Goal: Information Seeking & Learning: Learn about a topic

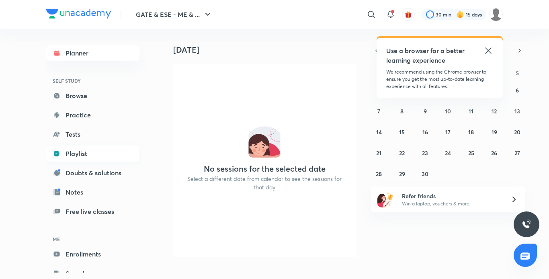
click at [78, 156] on link "Playlist" at bounding box center [92, 154] width 93 height 16
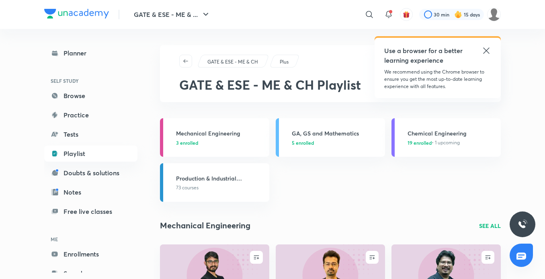
click at [486, 50] on icon at bounding box center [487, 51] width 10 height 10
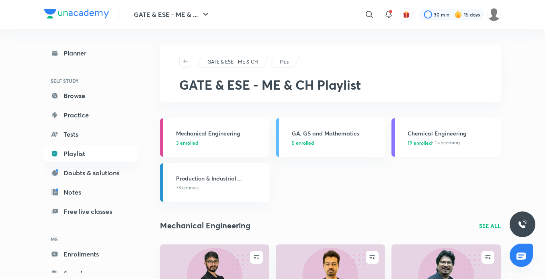
click at [417, 135] on h3 "Chemical Engineering" at bounding box center [452, 133] width 88 height 8
click at [432, 135] on h3 "Chemical Engineering" at bounding box center [452, 133] width 88 height 8
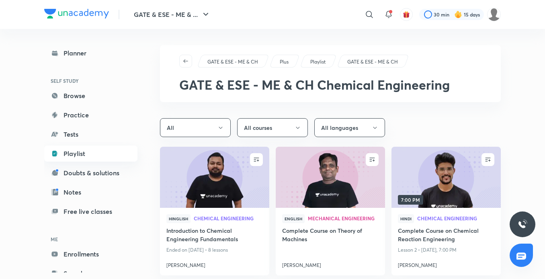
click at [84, 149] on link "Playlist" at bounding box center [90, 154] width 93 height 16
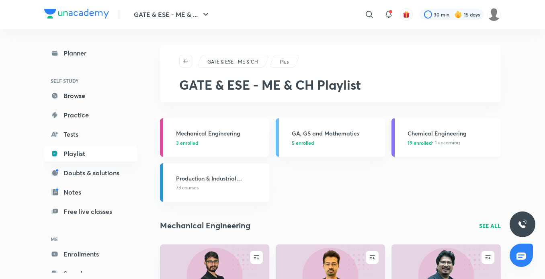
click at [437, 136] on h3 "Chemical Engineering" at bounding box center [452, 133] width 88 height 8
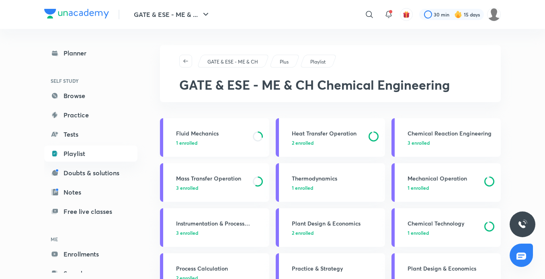
click at [229, 132] on h3 "Fluid Mechanics" at bounding box center [212, 133] width 72 height 8
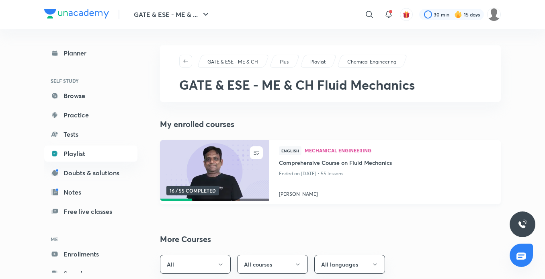
click at [213, 143] on img at bounding box center [214, 171] width 111 height 62
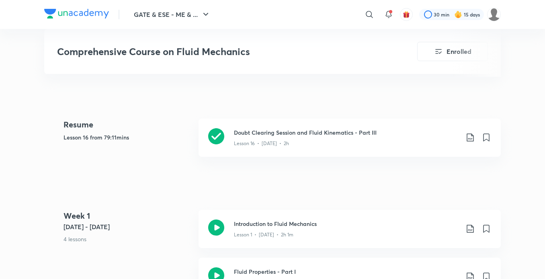
scroll to position [353, 0]
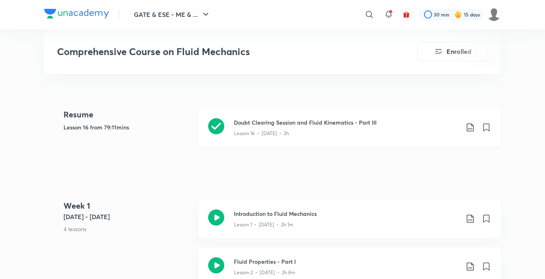
click at [274, 123] on h3 "Doubt Clearing Session and Fluid Kinematics - Part III" at bounding box center [346, 122] width 225 height 8
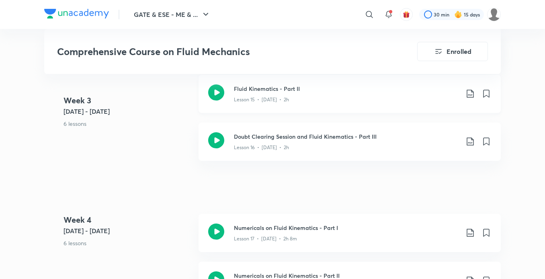
scroll to position [1235, 0]
click at [251, 234] on div "Lesson 17 • [DATE] • 2h 8m" at bounding box center [346, 237] width 225 height 10
